Goal: Find specific fact: Find specific fact

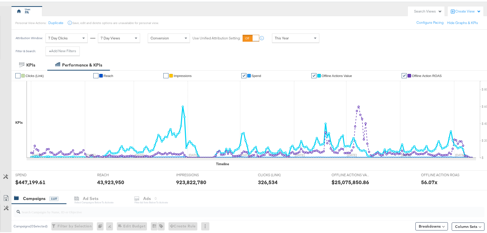
scroll to position [51, 0]
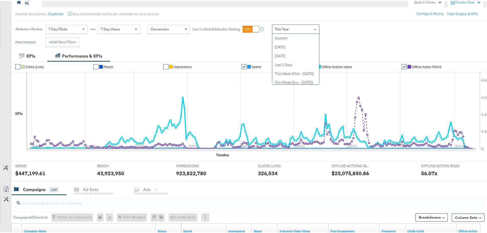
click at [306, 30] on div "This Year" at bounding box center [295, 28] width 47 height 9
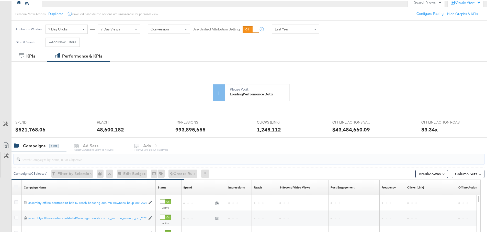
click at [131, 156] on input "search" at bounding box center [230, 156] width 421 height 10
paste input "saudi-style-boosting-oct-2024"
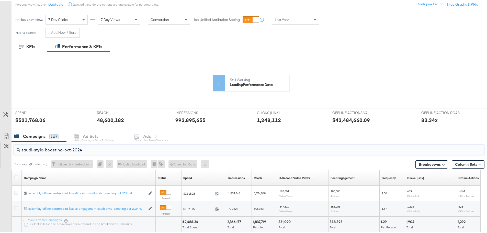
scroll to position [96, 0]
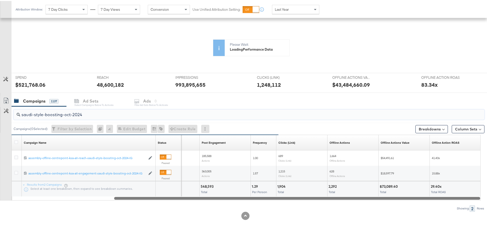
drag, startPoint x: 235, startPoint y: 196, endPoint x: 442, endPoint y: 228, distance: 209.1
click at [442, 228] on div "KPIs Performance & KPIs Customize KPIs ✔ Clicks (Link) ✔ Reach ✔ Impressions ✔ …" at bounding box center [245, 119] width 491 height 228
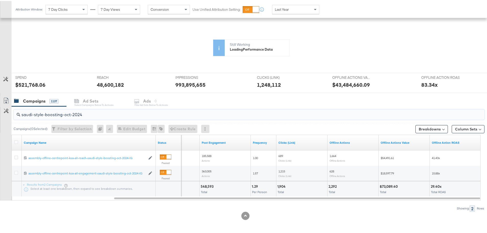
type input "saudi-style-boosting-oct-2024"
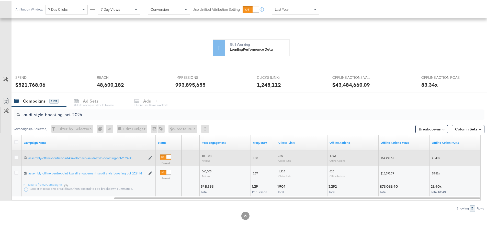
click at [389, 156] on span "$54,491.61" at bounding box center [386, 157] width 13 height 4
copy span "54,491.61"
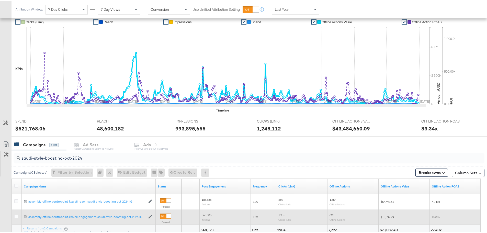
click at [390, 217] on span "$18,597.79" at bounding box center [386, 216] width 13 height 4
copy span "18,597.79"
